Goal: Task Accomplishment & Management: Use online tool/utility

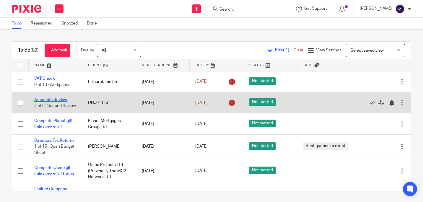
click at [42, 98] on link "Accounts Review" at bounding box center [50, 100] width 33 height 4
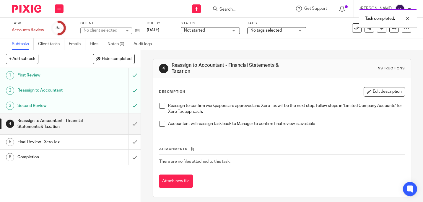
click at [129, 122] on input "submit" at bounding box center [70, 123] width 141 height 21
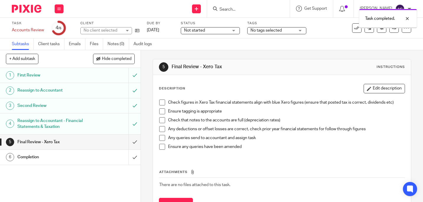
click at [127, 141] on input "submit" at bounding box center [70, 142] width 141 height 15
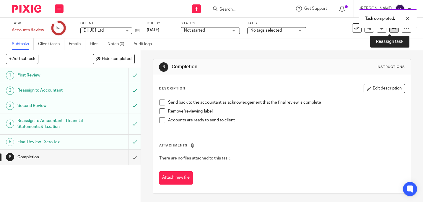
click at [392, 30] on icon at bounding box center [394, 28] width 4 height 4
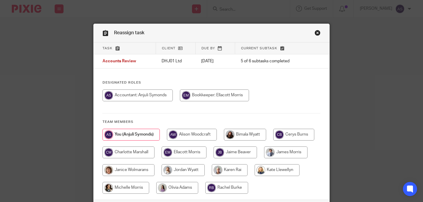
click at [256, 134] on input "radio" at bounding box center [245, 135] width 42 height 12
radio input "true"
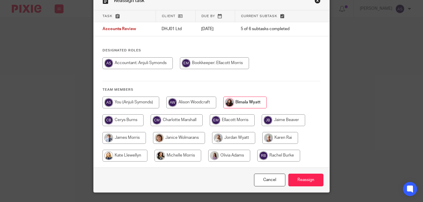
scroll to position [46, 0]
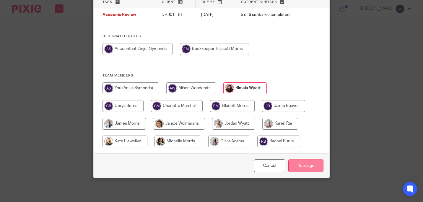
click at [315, 166] on input "Reassign" at bounding box center [305, 165] width 35 height 13
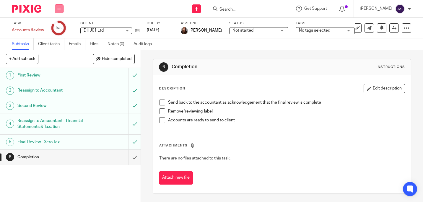
click at [58, 9] on icon at bounding box center [59, 9] width 4 height 4
click at [58, 26] on link "Work" at bounding box center [56, 27] width 10 height 4
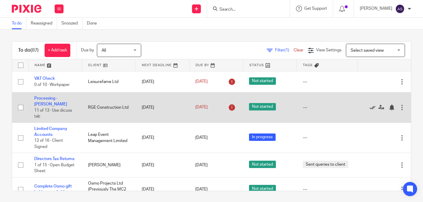
click at [369, 105] on icon at bounding box center [372, 108] width 6 height 6
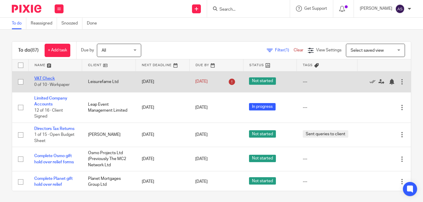
click at [51, 80] on link "VAT Check" at bounding box center [44, 78] width 21 height 4
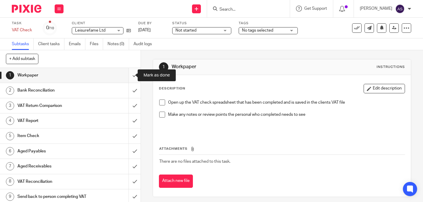
click at [132, 76] on input "submit" at bounding box center [70, 75] width 141 height 15
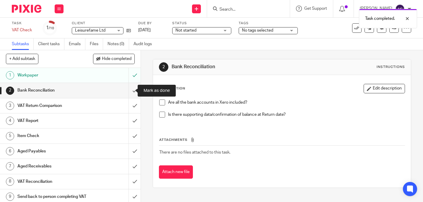
click at [129, 91] on input "submit" at bounding box center [70, 90] width 141 height 15
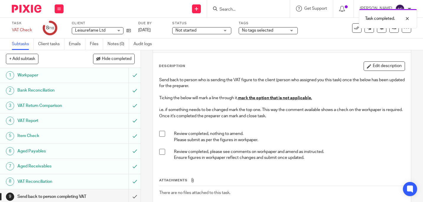
scroll to position [30, 0]
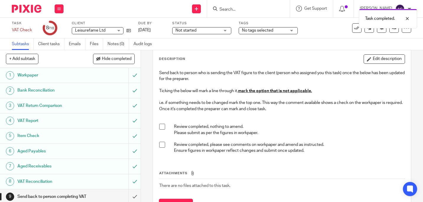
click at [161, 143] on span at bounding box center [162, 145] width 6 height 6
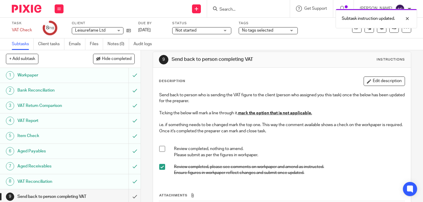
scroll to position [0, 0]
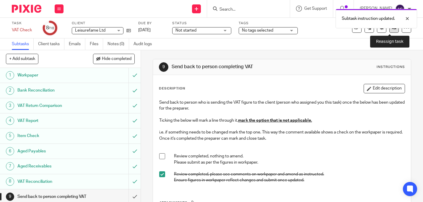
click at [391, 31] on link at bounding box center [393, 27] width 9 height 9
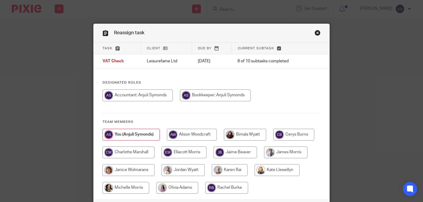
click at [257, 149] on input "radio" at bounding box center [234, 152] width 43 height 12
radio input "true"
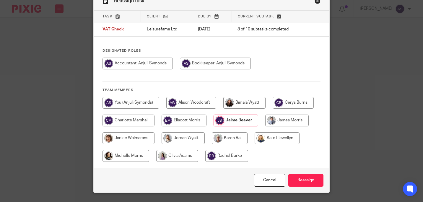
scroll to position [46, 0]
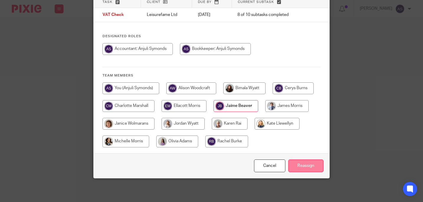
click at [314, 162] on input "Reassign" at bounding box center [305, 165] width 35 height 13
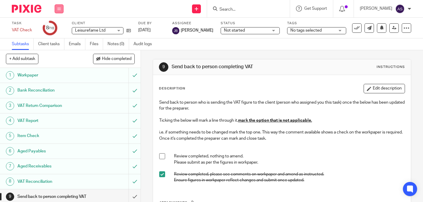
click at [61, 10] on button at bounding box center [59, 8] width 9 height 9
click at [58, 26] on link "Work" at bounding box center [56, 27] width 10 height 4
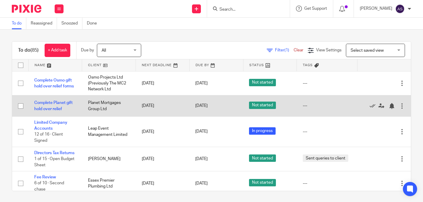
scroll to position [59, 0]
